Goal: Transaction & Acquisition: Purchase product/service

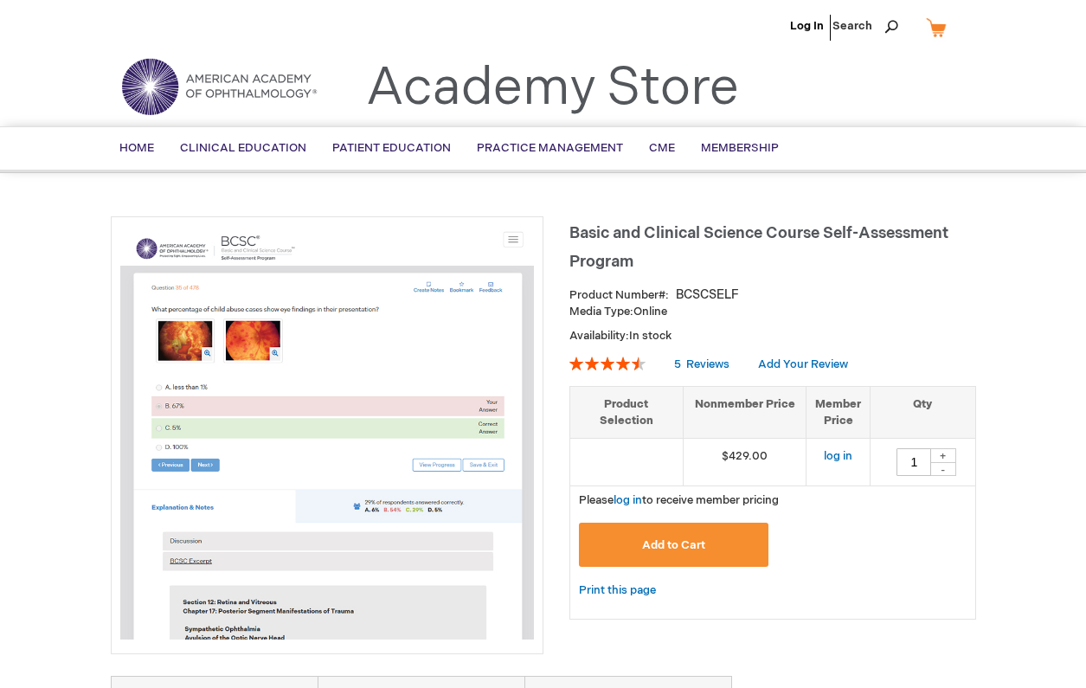
type input "1"
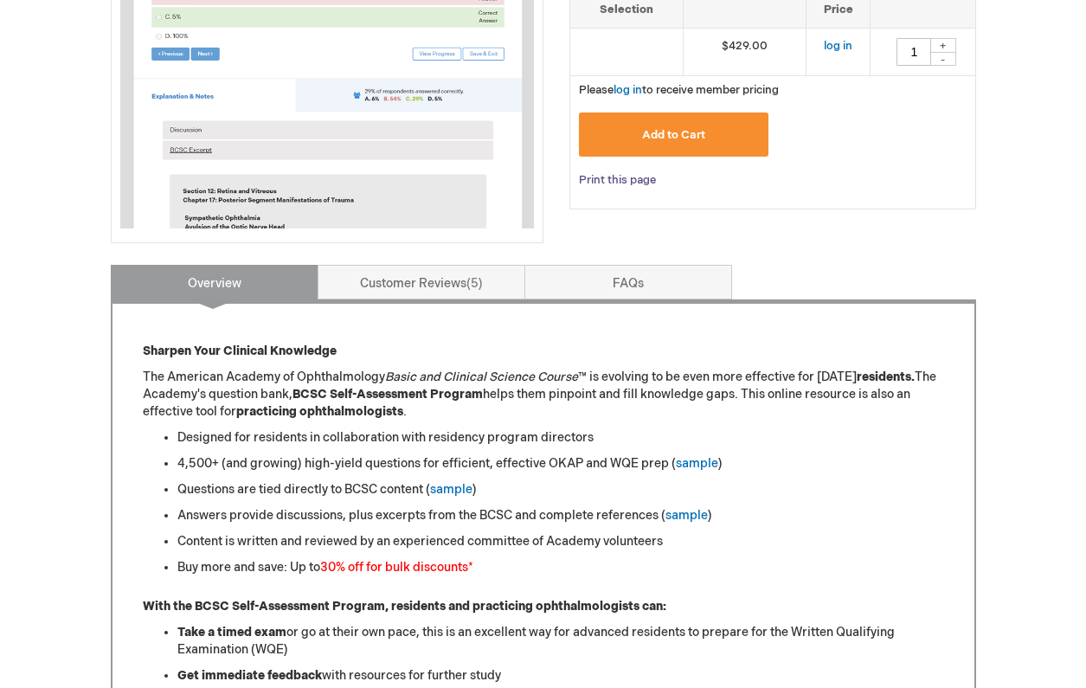
scroll to position [452, 0]
click at [676, 511] on link "sample" at bounding box center [687, 514] width 42 height 15
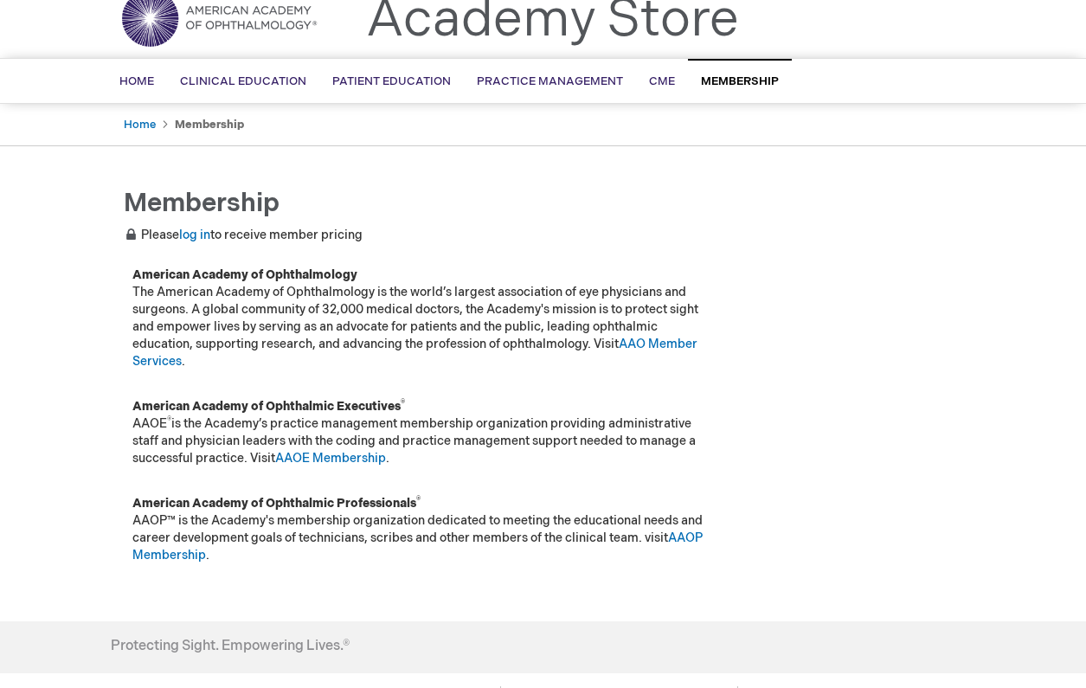
scroll to position [41, 0]
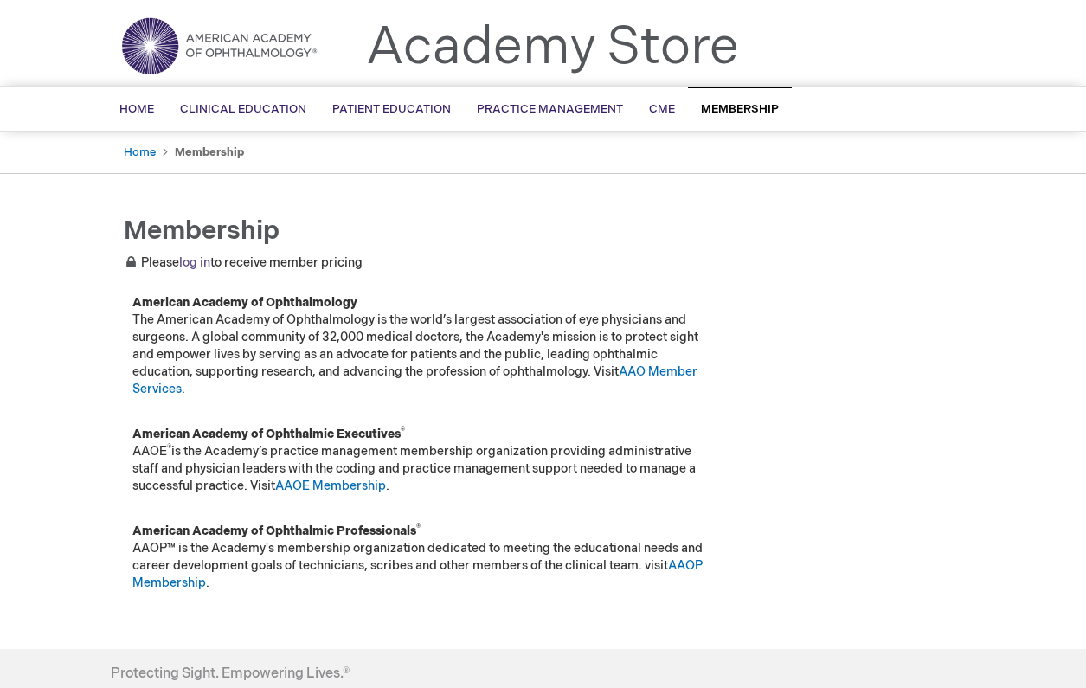
click at [188, 260] on link "log in" at bounding box center [194, 262] width 31 height 15
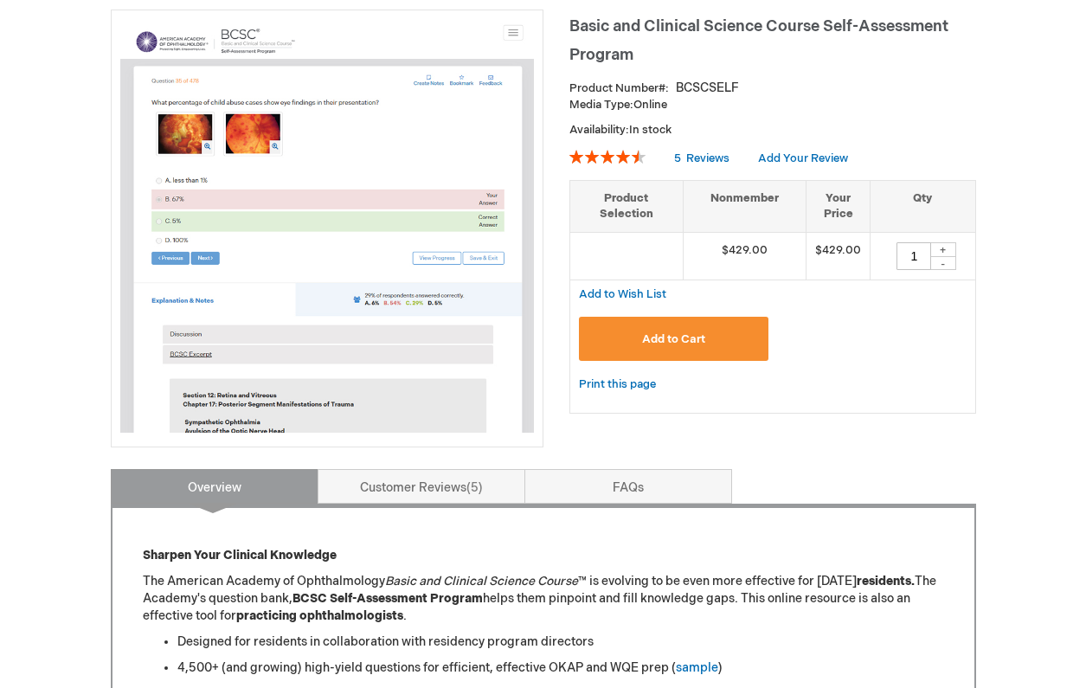
scroll to position [246, 0]
click at [698, 333] on span "Add to Cart" at bounding box center [673, 340] width 63 height 14
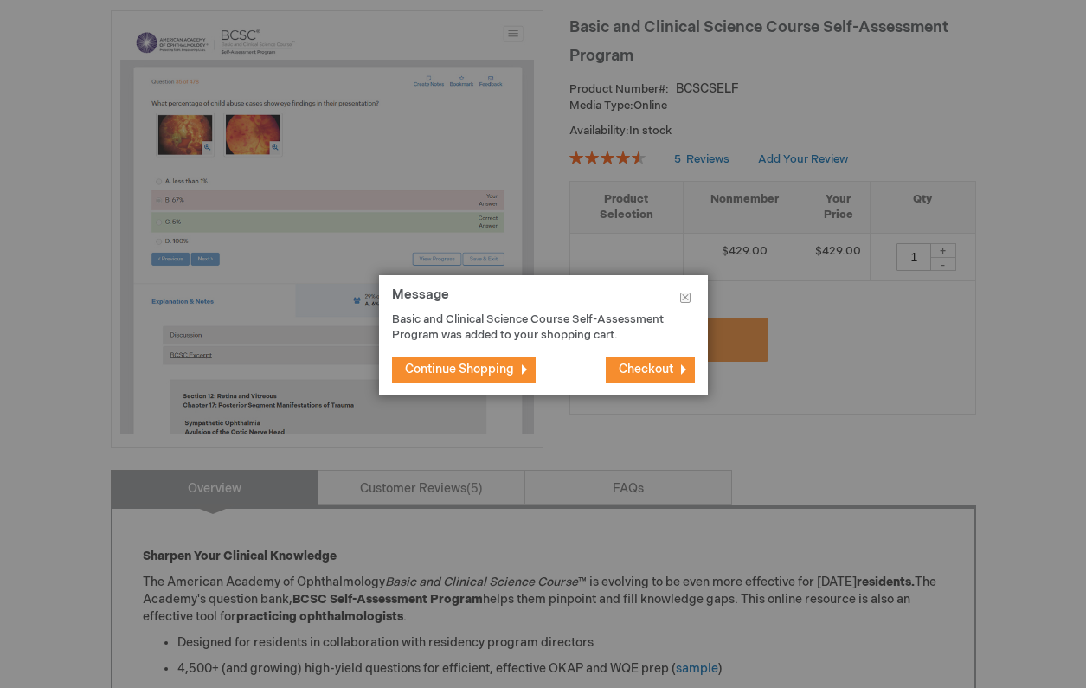
click at [490, 369] on span "Continue Shopping" at bounding box center [459, 369] width 109 height 15
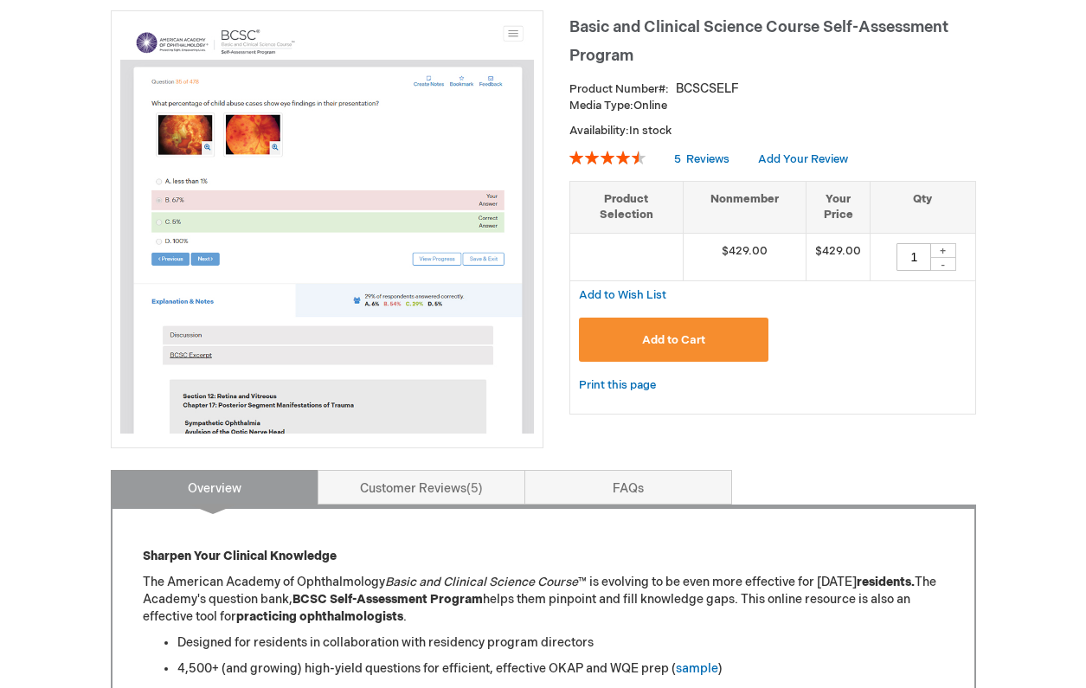
scroll to position [138, 0]
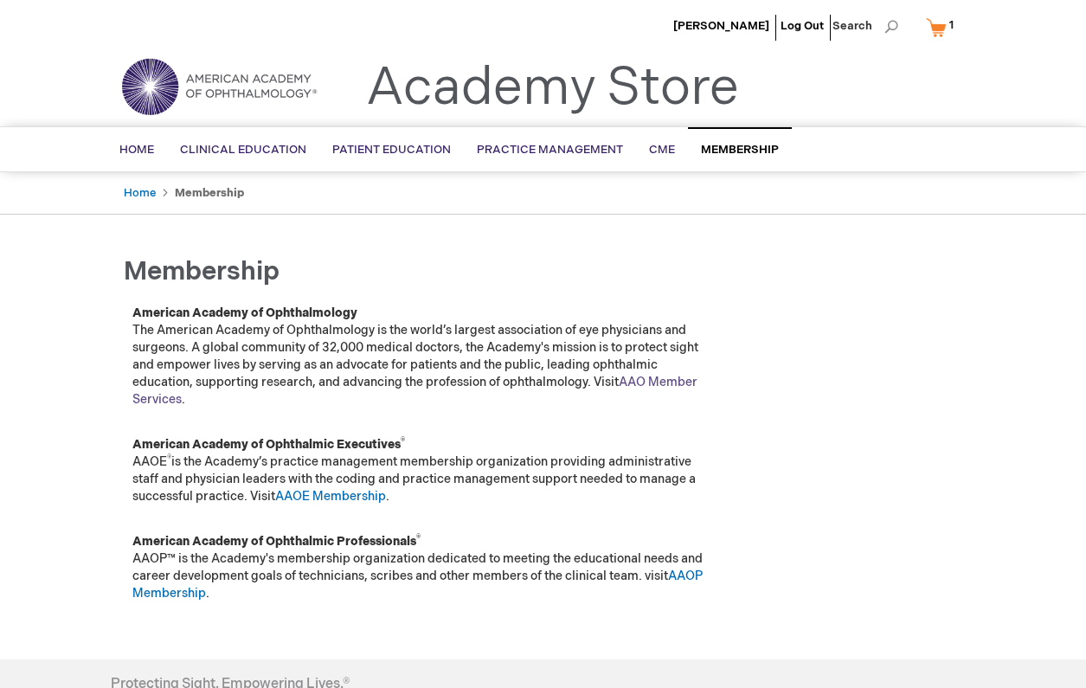
click at [625, 382] on link "AAO Member Services" at bounding box center [414, 391] width 565 height 32
